Goal: Communication & Community: Answer question/provide support

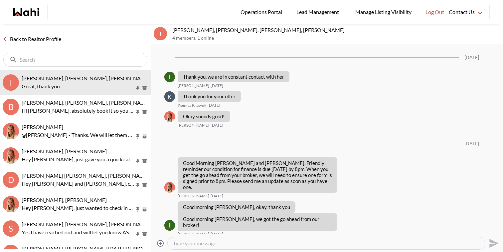
scroll to position [597, 0]
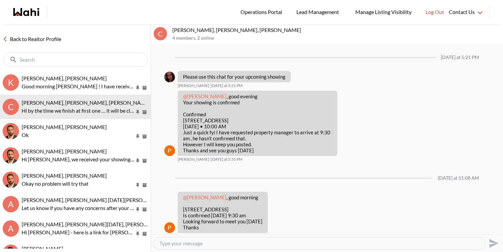
scroll to position [226, 0]
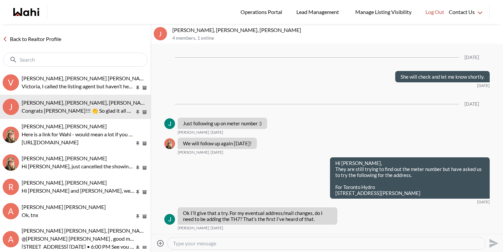
scroll to position [1033, 0]
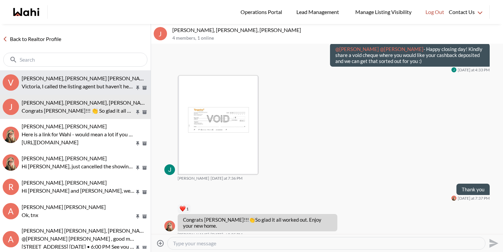
click at [60, 87] on p "Victoria, I called the listing agent but haven’t heard back yet. As soon as I d…" at bounding box center [78, 86] width 113 height 8
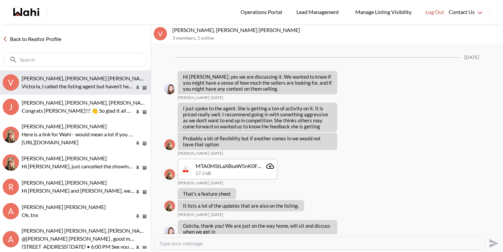
scroll to position [814, 0]
